Goal: Book appointment/travel/reservation

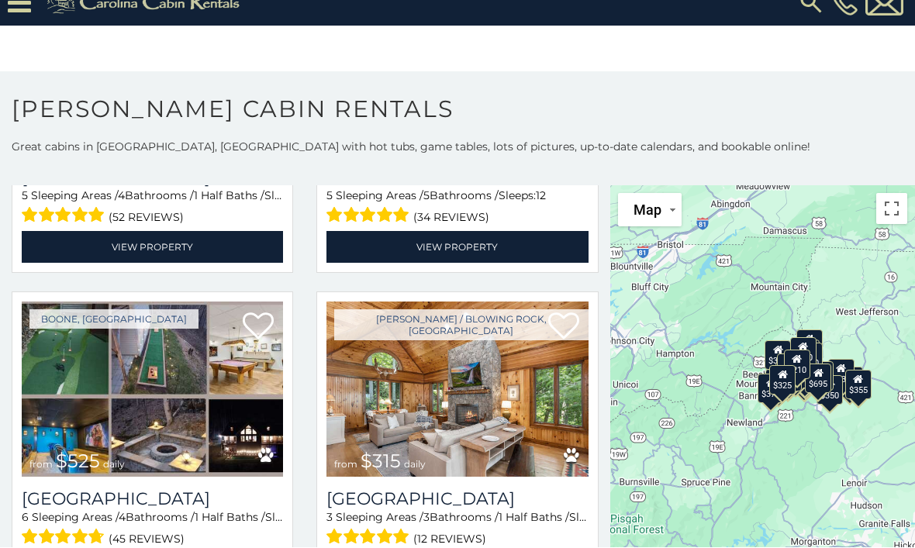
scroll to position [285, 0]
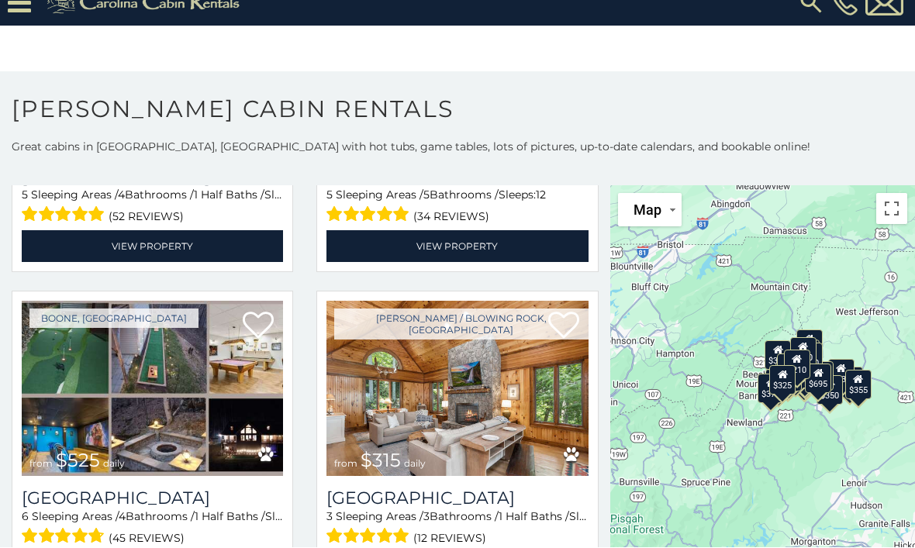
click at [550, 292] on div "Boone / Blowing Rock, NC from $315 daily Chimney Island 3 Sleeping Areas / 3 Ba…" at bounding box center [456, 442] width 281 height 303
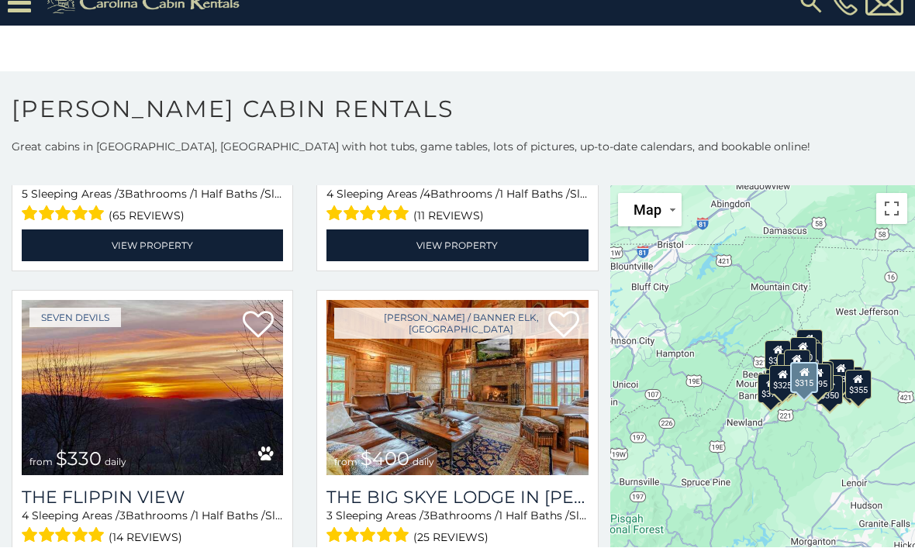
scroll to position [1572, 0]
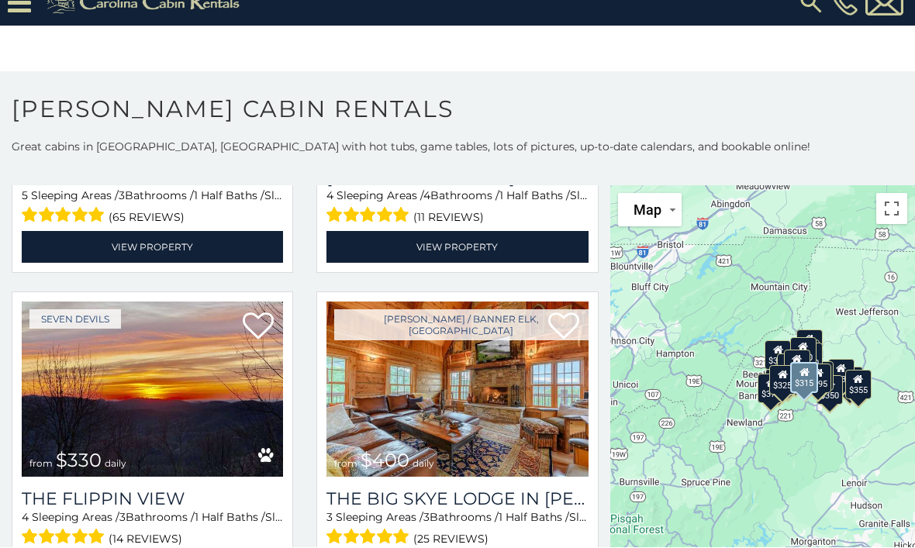
click at [593, 187] on div "Valle Crucis from $451 daily Cucumber Tree Lodge 4 Sleeping Areas / 4 Bathrooms…" at bounding box center [456, 122] width 281 height 303
click at [591, 185] on div "Valle Crucis from $451 daily Cucumber Tree Lodge 4 Sleeping Areas / 4 Bathrooms…" at bounding box center [456, 122] width 281 height 303
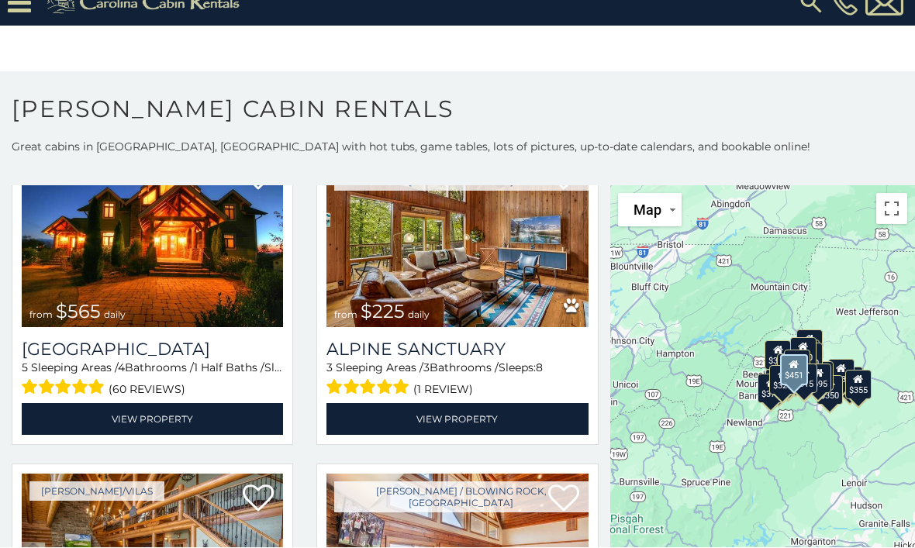
scroll to position [2688, 0]
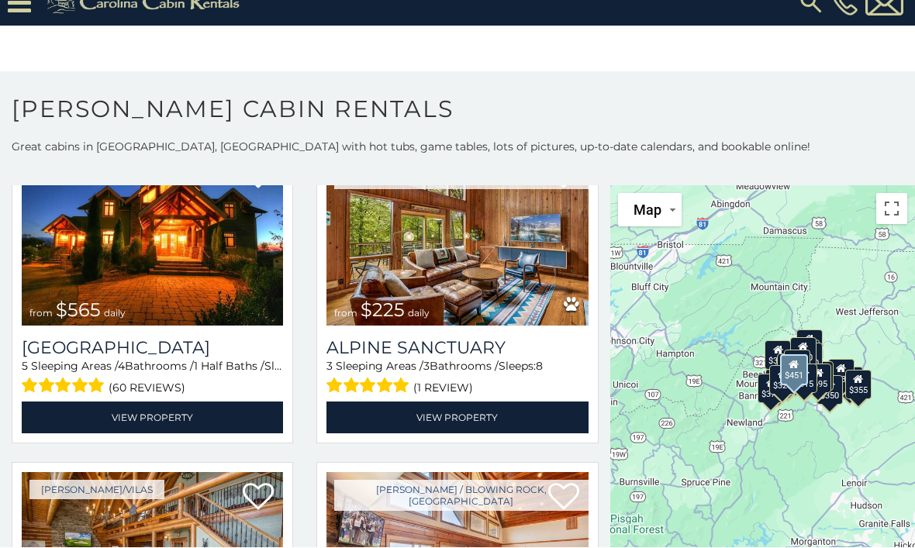
click at [613, 141] on p "Great cabins in [GEOGRAPHIC_DATA], [GEOGRAPHIC_DATA] with hot tubs, game tables…" at bounding box center [457, 148] width 915 height 16
click at [605, 152] on p "Great cabins in [GEOGRAPHIC_DATA], [GEOGRAPHIC_DATA] with hot tubs, game tables…" at bounding box center [457, 148] width 915 height 16
click at [506, 253] on img at bounding box center [456, 238] width 261 height 175
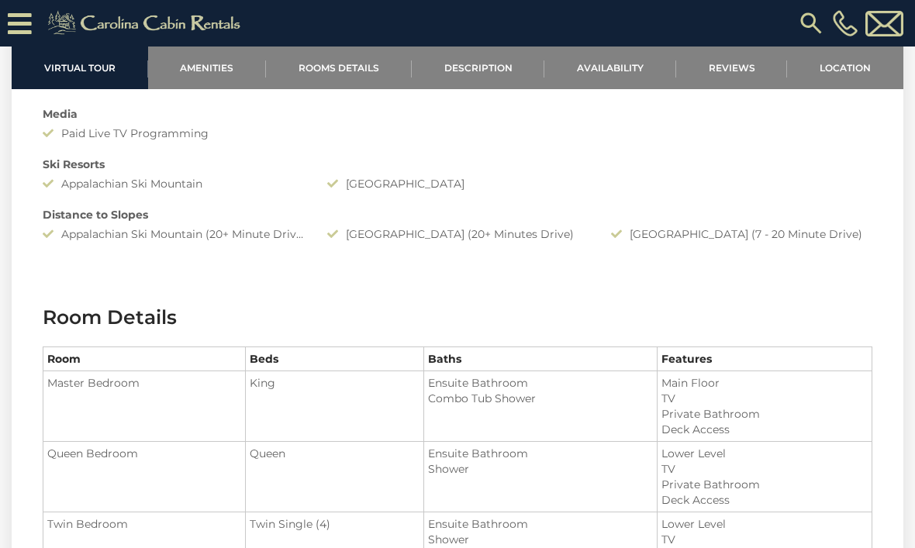
scroll to position [1460, 0]
